Goal: Information Seeking & Learning: Learn about a topic

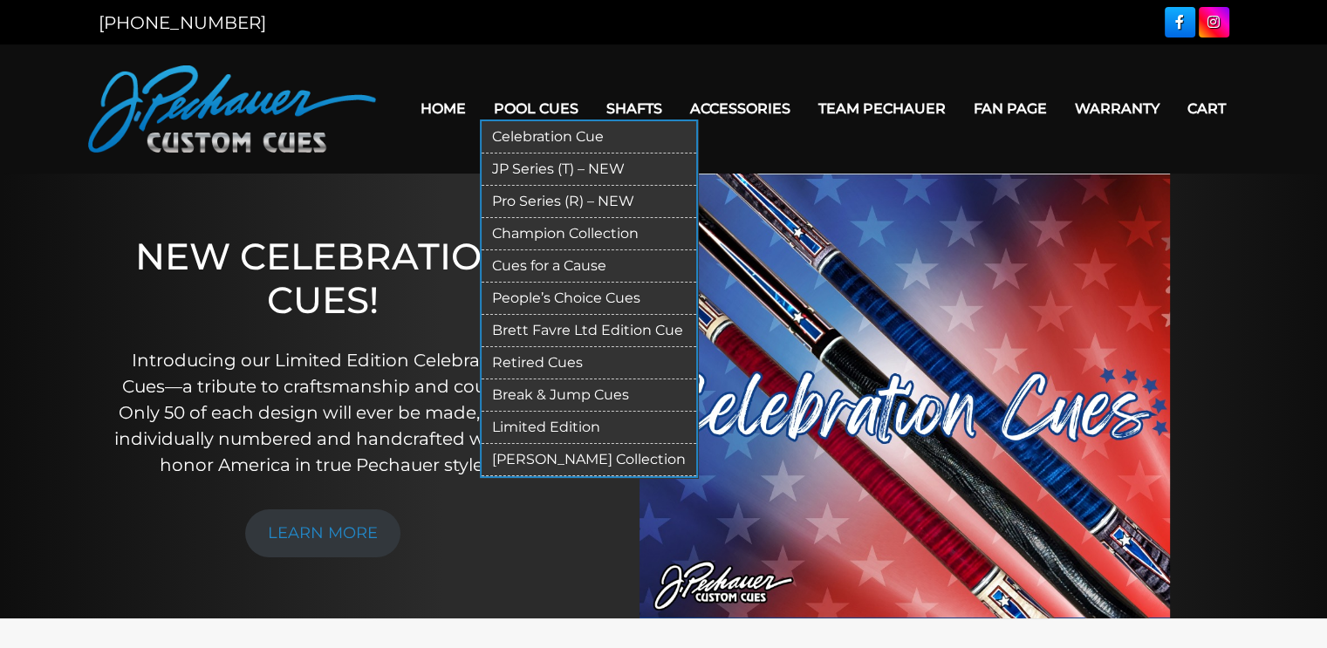
click at [543, 134] on link "Celebration Cue" at bounding box center [589, 137] width 215 height 32
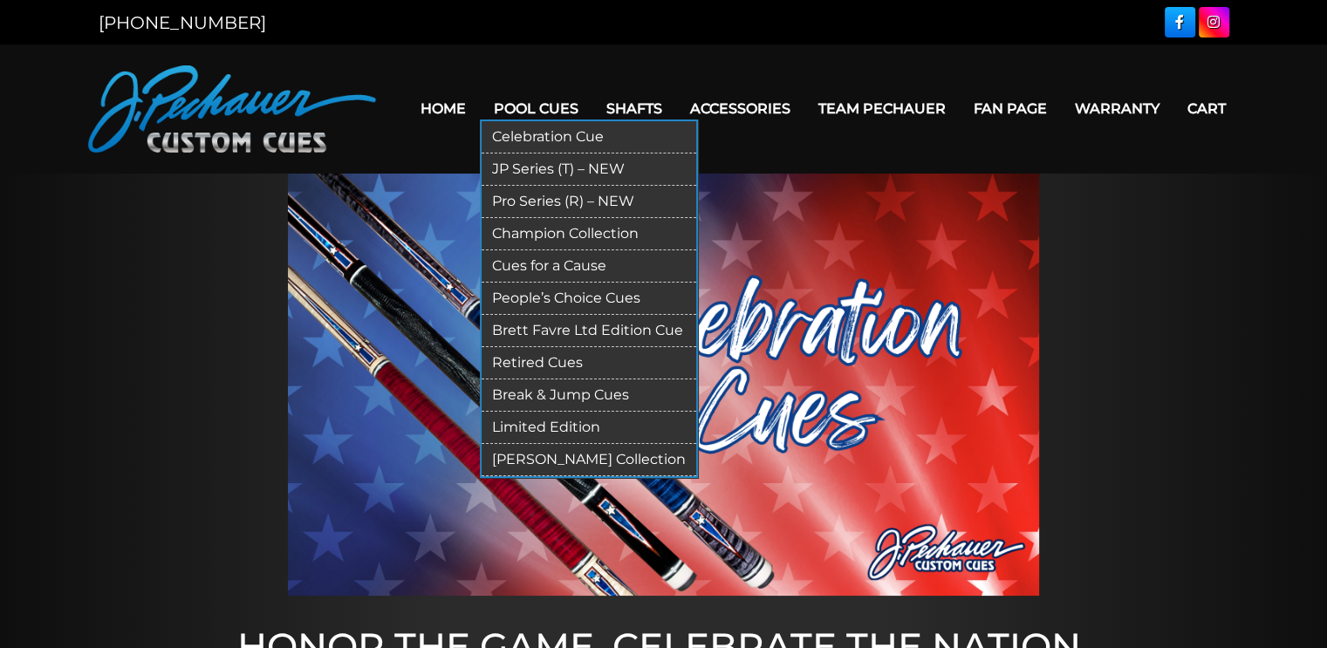
click at [552, 170] on link "JP Series (T) – NEW" at bounding box center [589, 170] width 215 height 32
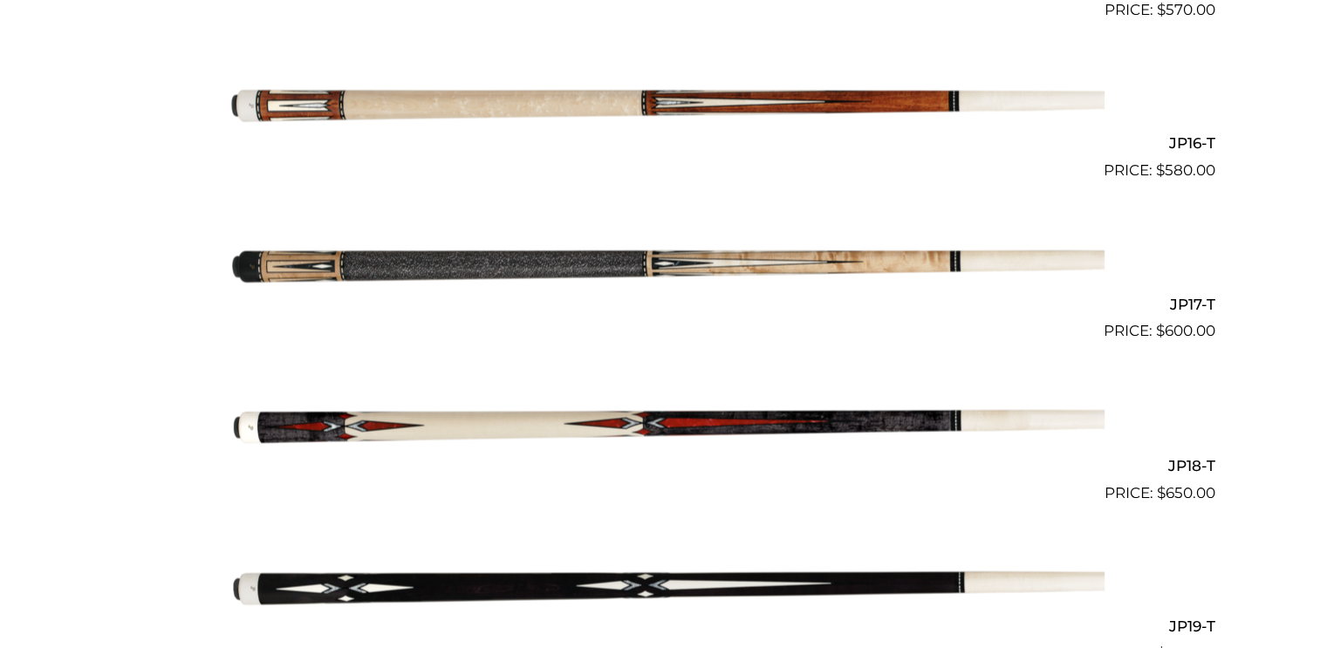
scroll to position [2958, 0]
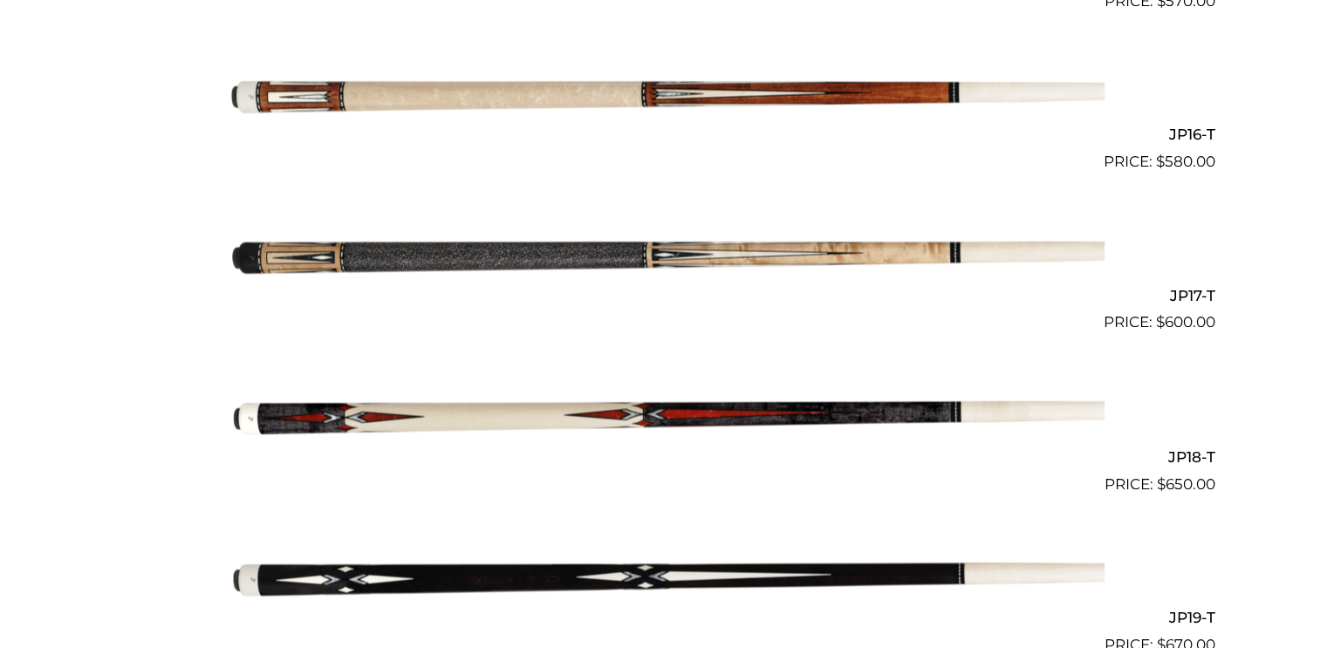
click at [705, 256] on img at bounding box center [663, 254] width 881 height 147
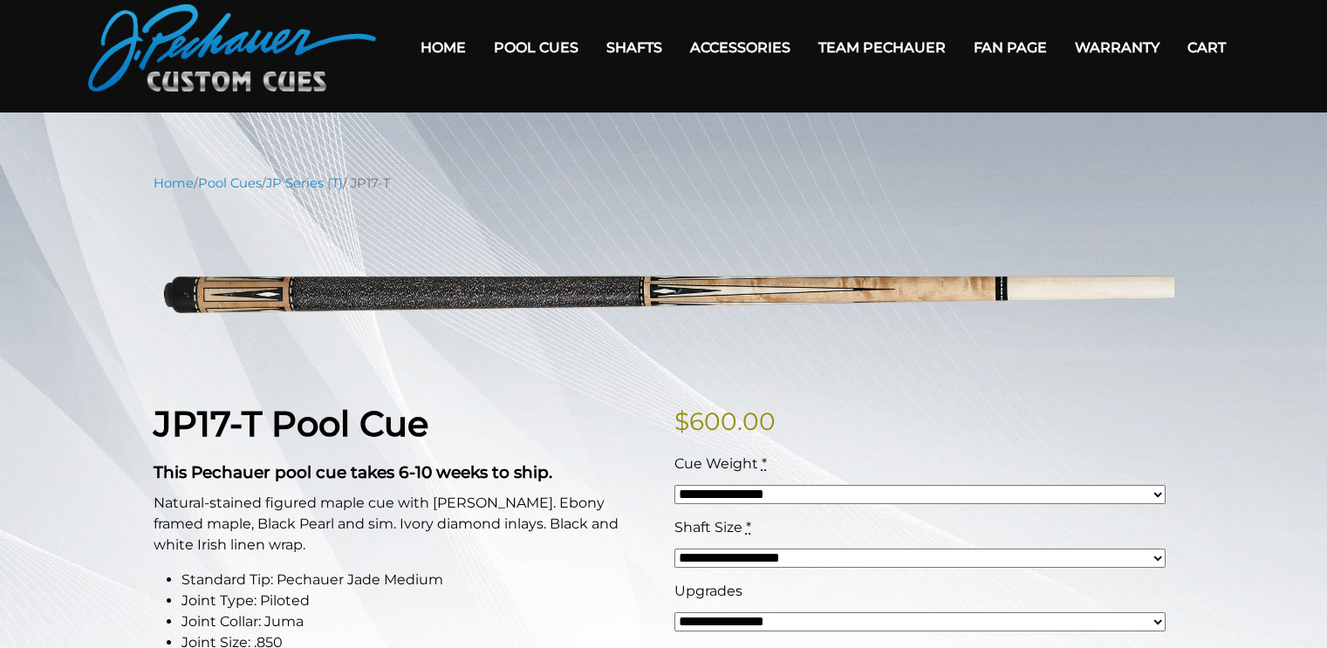
scroll to position [49, 0]
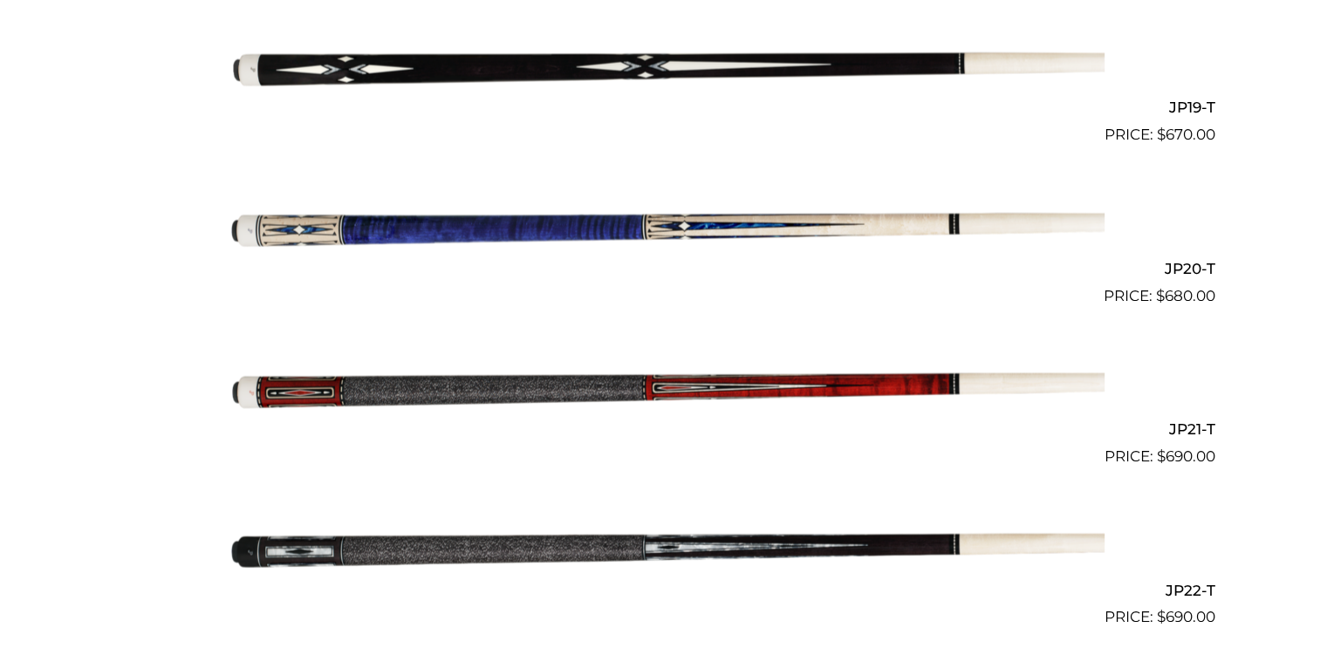
scroll to position [3488, 0]
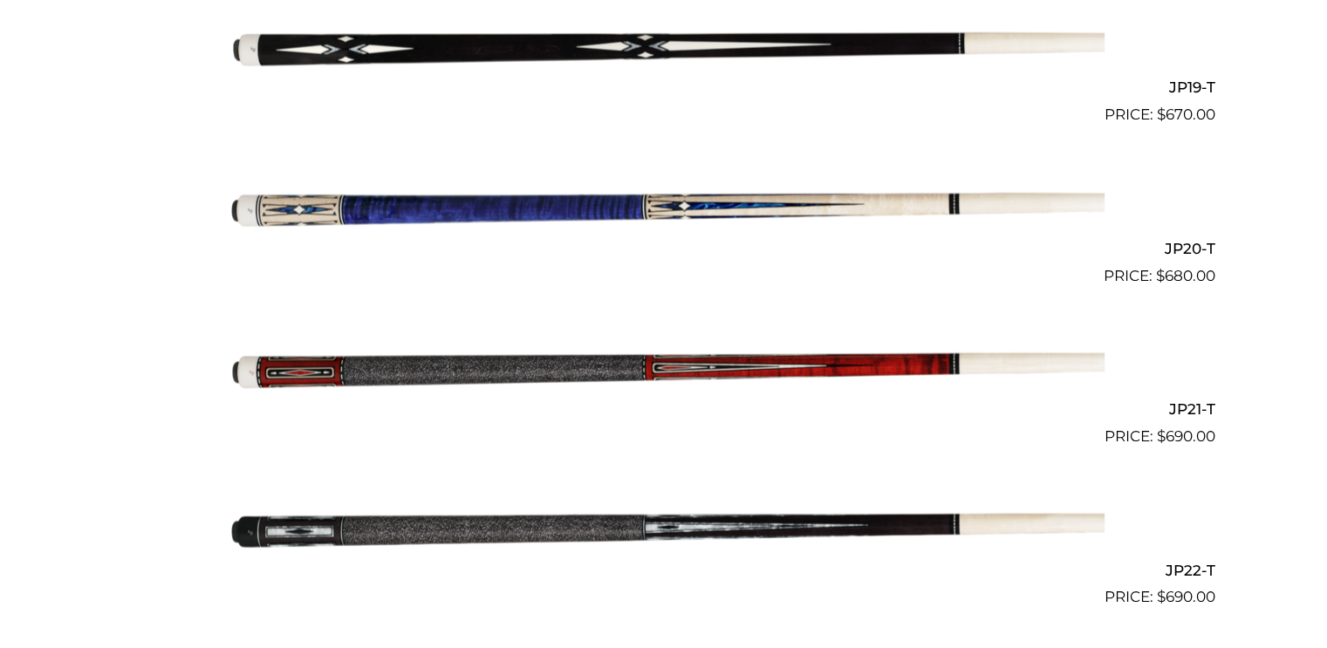
click at [525, 372] on img at bounding box center [663, 368] width 881 height 147
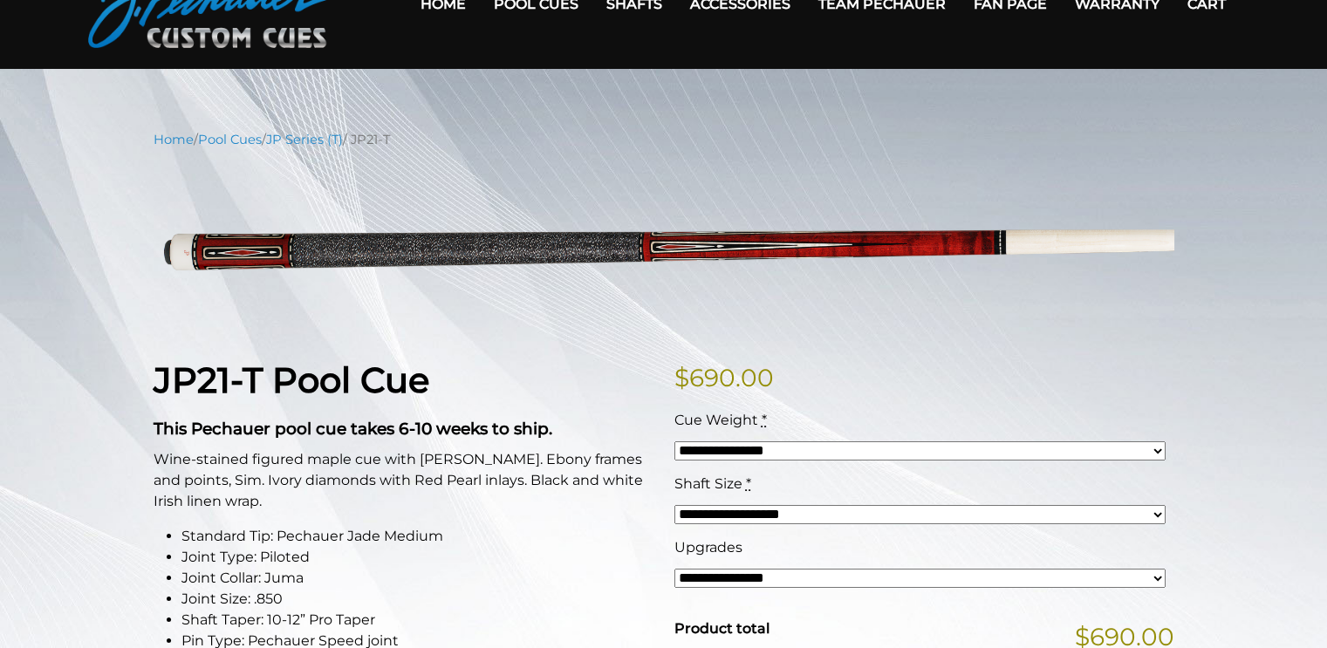
scroll to position [51, 0]
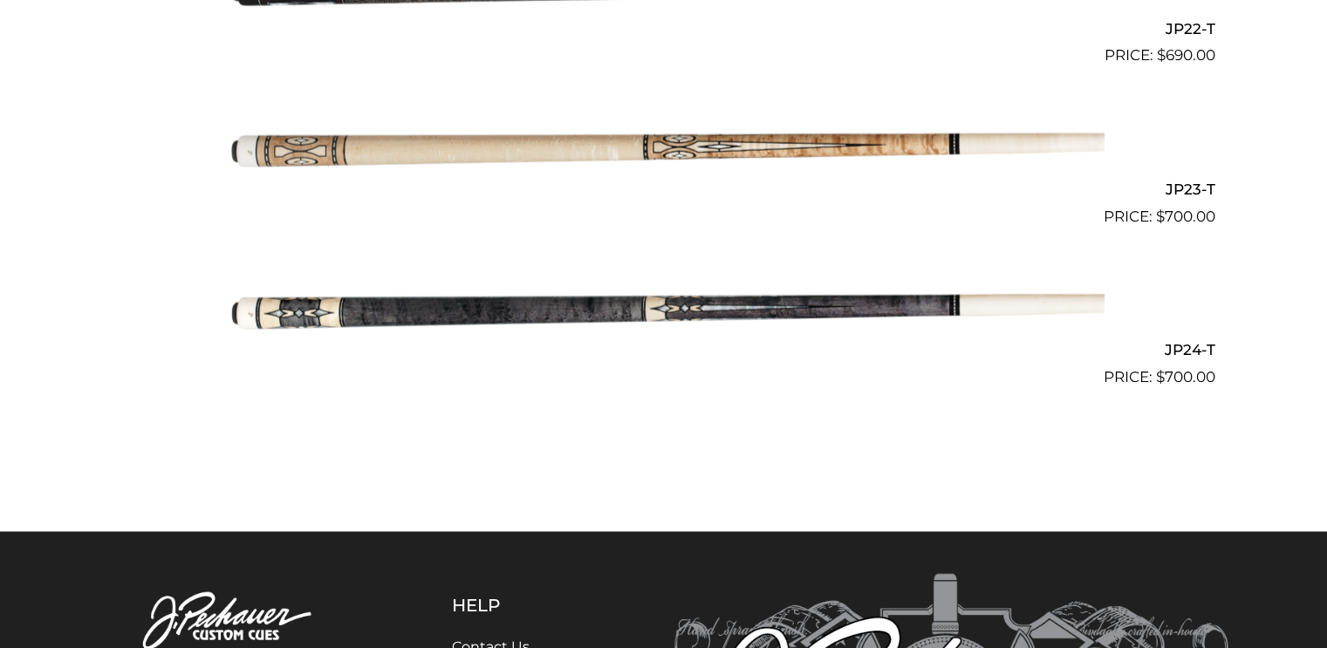
scroll to position [4022, 0]
